Goal: Task Accomplishment & Management: Use online tool/utility

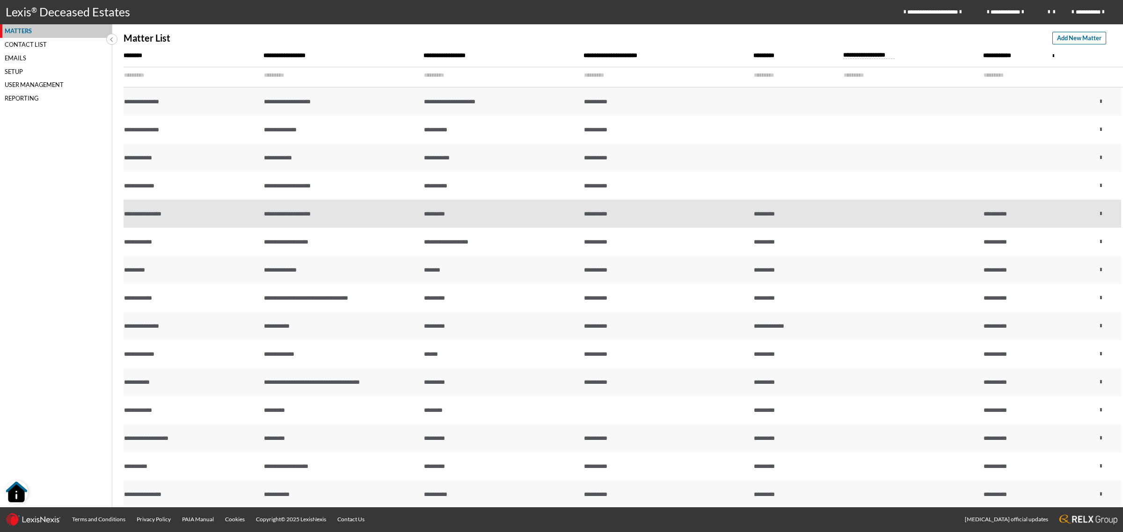
click at [195, 205] on td "**********" at bounding box center [192, 214] width 140 height 28
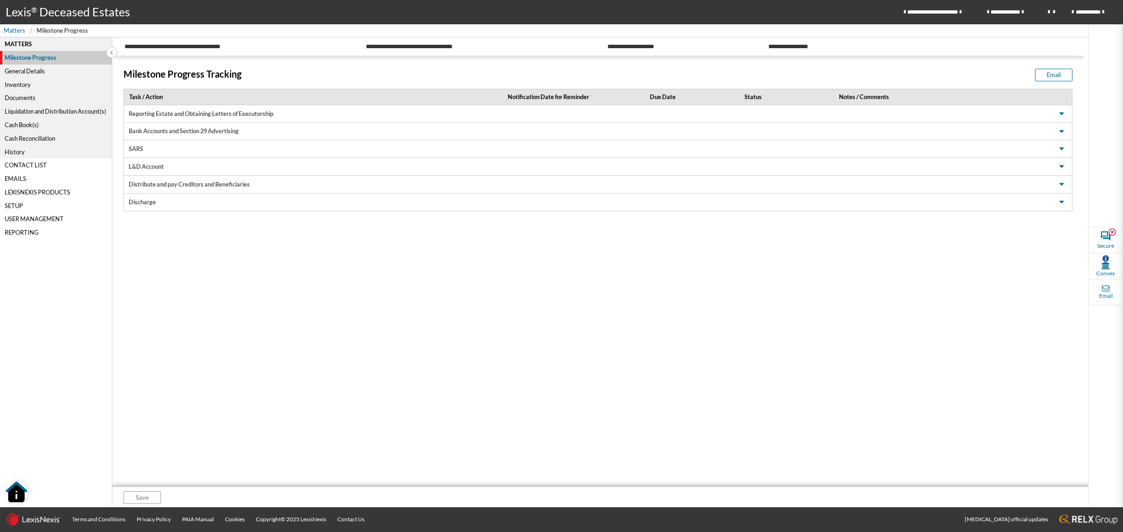
click at [29, 124] on div "Cash Book(s)" at bounding box center [56, 125] width 112 height 14
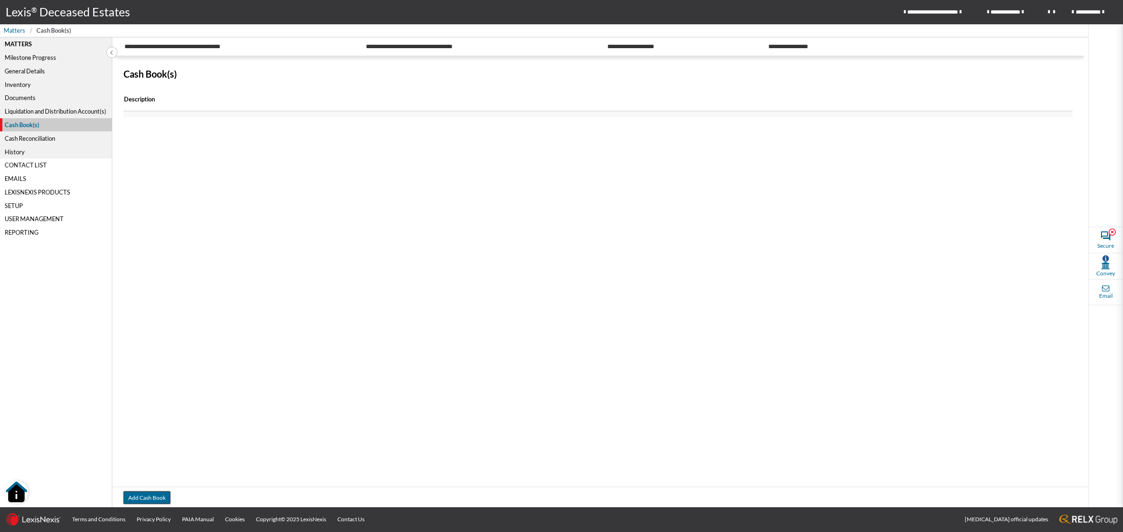
click at [139, 494] on button "Add Cash Book" at bounding box center [146, 498] width 47 height 13
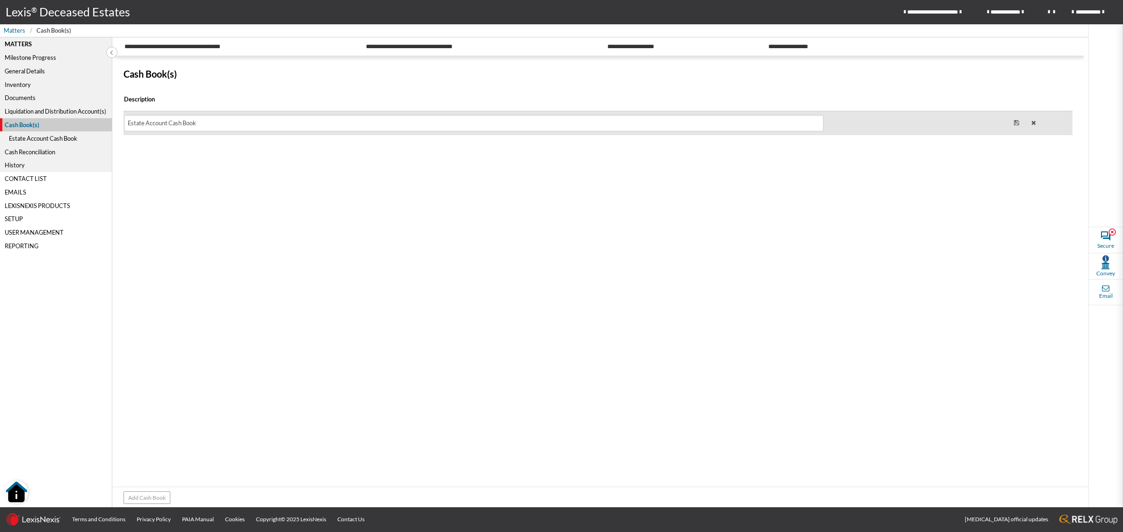
click at [1016, 123] on icon at bounding box center [1016, 123] width 17 height 18
click at [309, 124] on div "Estate Account Cash Book" at bounding box center [550, 123] width 853 height 9
click at [218, 122] on div "Estate Account Cash Book" at bounding box center [550, 123] width 853 height 9
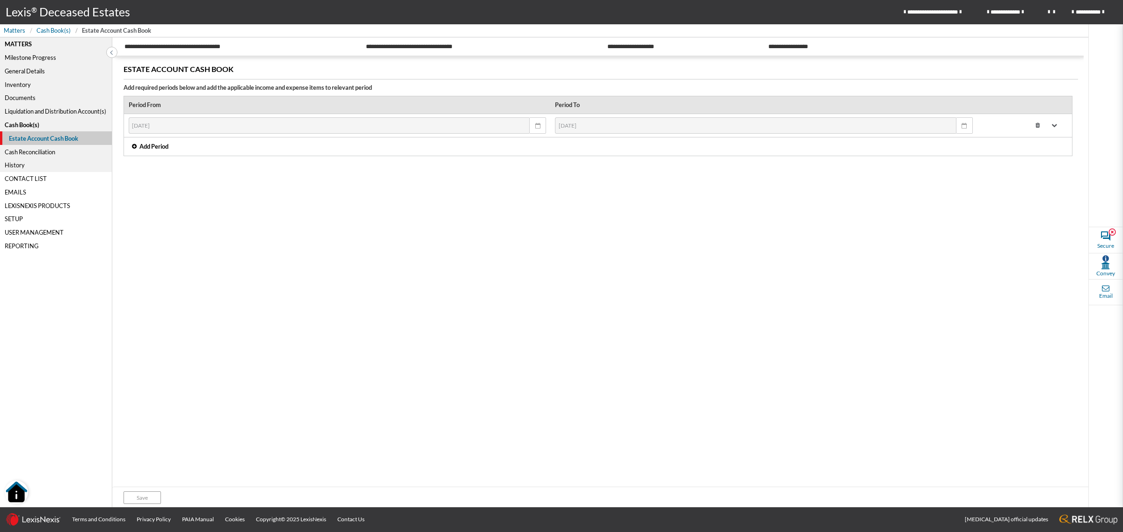
click at [152, 148] on span "Add Period" at bounding box center [153, 146] width 29 height 9
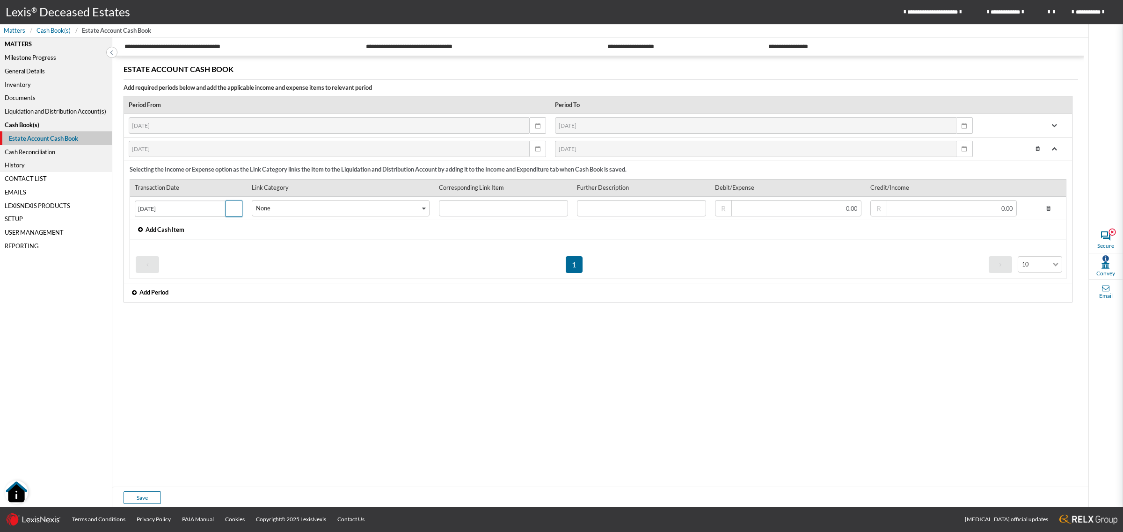
click at [232, 213] on span "button" at bounding box center [234, 208] width 8 height 8
click at [1051, 211] on icon at bounding box center [1048, 208] width 16 height 13
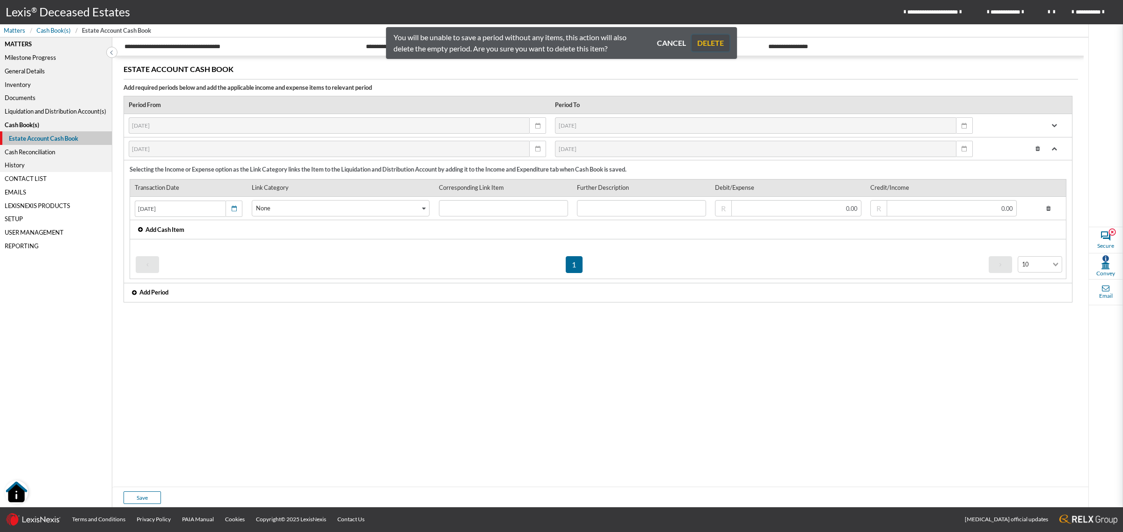
click at [714, 45] on button "DELETE" at bounding box center [710, 43] width 38 height 17
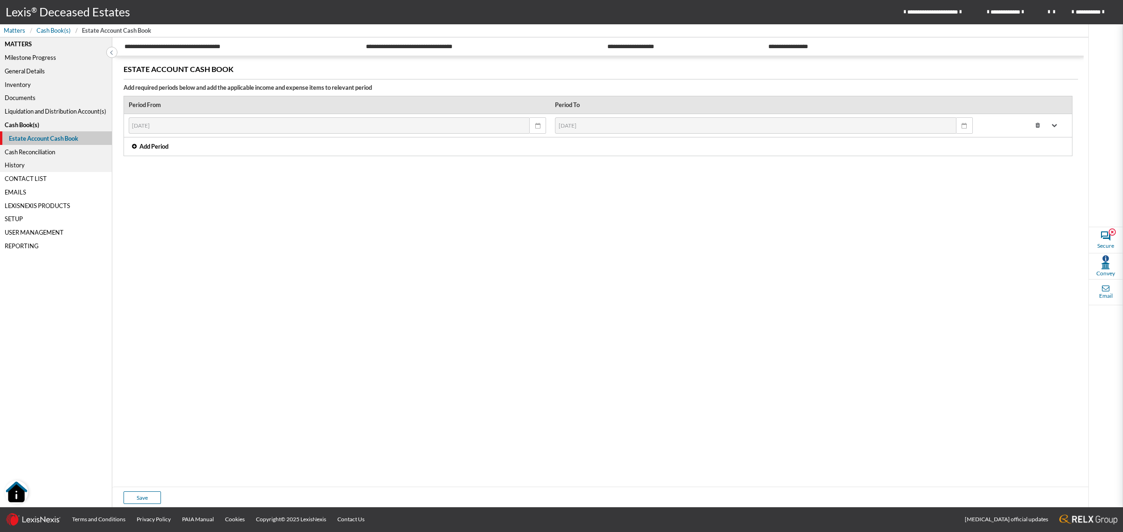
click at [144, 151] on span "Add Period" at bounding box center [153, 146] width 29 height 9
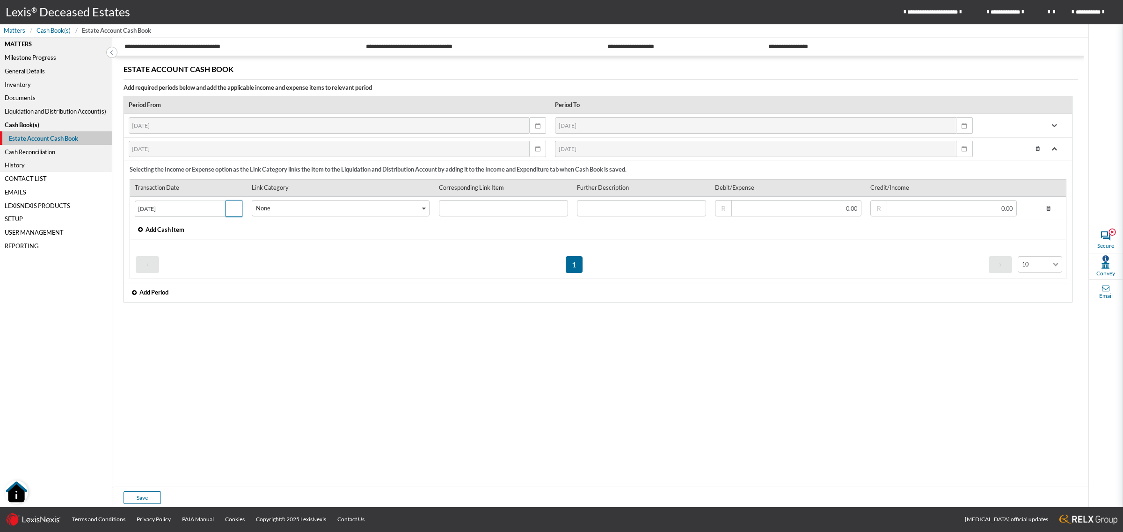
click at [239, 214] on button "button" at bounding box center [233, 209] width 17 height 16
click at [195, 234] on select "January February March April May June July August September October November De…" at bounding box center [176, 233] width 45 height 16
select select "3"
click at [166, 226] on select "January February March April May June July August September October November De…" at bounding box center [176, 233] width 45 height 16
click at [365, 312] on div "Estate Account Cash Book Add required periods below and add the applicable inco…" at bounding box center [597, 273] width 971 height 430
